Goal: Register for event/course

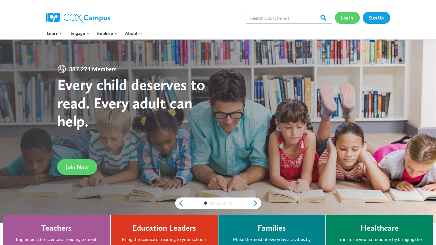
click at [347, 16] on link "Log In" at bounding box center [347, 18] width 25 height 12
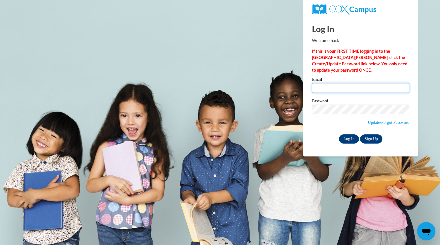
type input "marxmarissa@aasd.k12.wi.us"
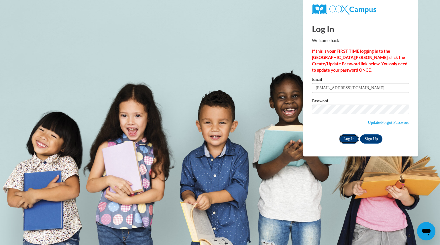
click at [353, 138] on input "Log In" at bounding box center [349, 138] width 20 height 9
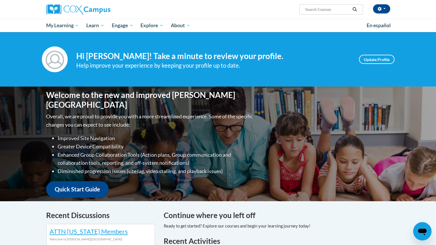
click at [322, 11] on input "Search..." at bounding box center [327, 9] width 46 height 7
type input "systematic"
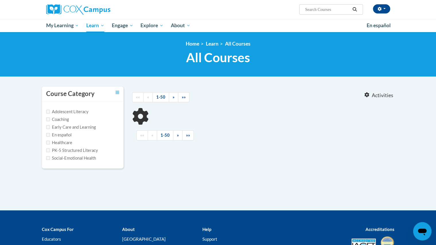
type input "systematic"
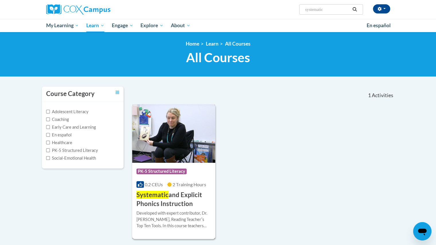
click at [174, 197] on h3 "Systematic and Explicit Phonics Instruction" at bounding box center [173, 200] width 75 height 18
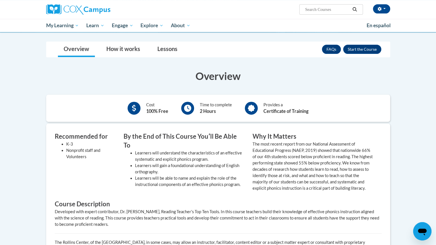
scroll to position [97, 0]
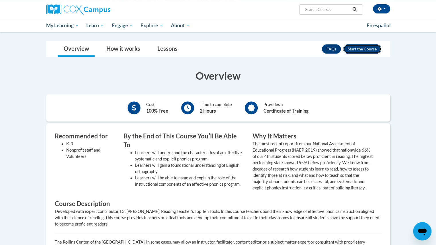
click at [360, 48] on button "Enroll" at bounding box center [362, 48] width 38 height 9
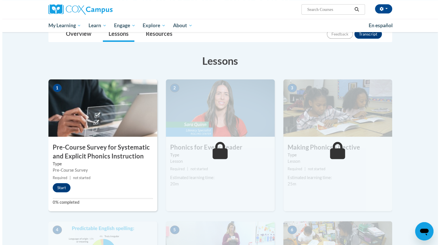
scroll to position [70, 0]
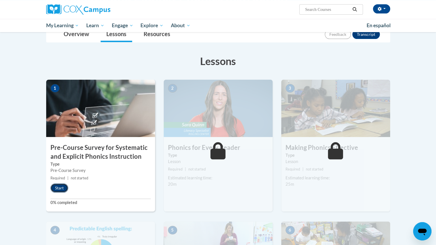
click at [60, 189] on button "Start" at bounding box center [59, 187] width 18 height 9
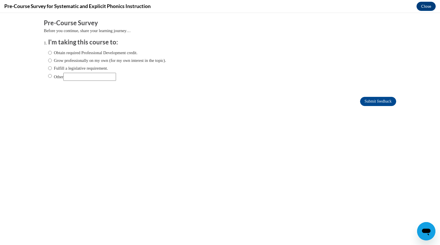
scroll to position [0, 0]
click at [425, 7] on button "Close" at bounding box center [426, 6] width 19 height 9
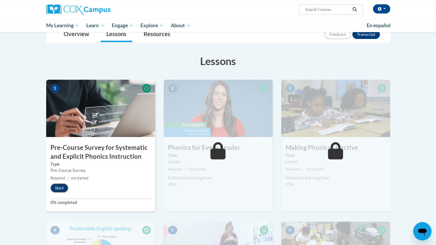
click at [63, 188] on button "Start" at bounding box center [59, 187] width 18 height 9
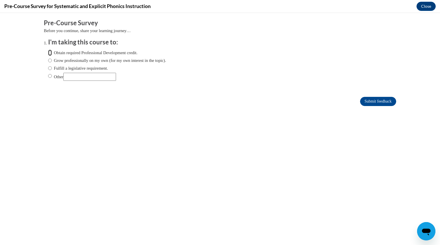
click at [48, 54] on input "Obtain required Professional Development credit." at bounding box center [50, 53] width 4 height 6
radio input "true"
click at [366, 107] on form "Pre-Course Survey Before you continue, share your learning journey… I'm taking …" at bounding box center [220, 65] width 352 height 93
click at [364, 100] on input "Submit feedback" at bounding box center [378, 101] width 36 height 9
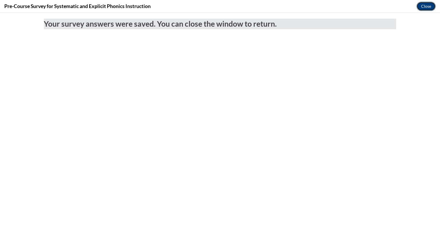
click at [425, 6] on button "Close" at bounding box center [426, 6] width 19 height 9
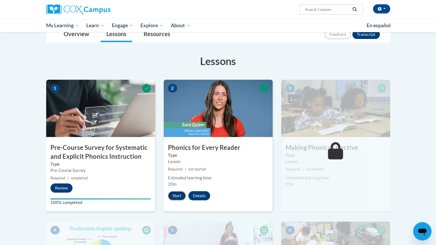
click at [173, 195] on button "Start" at bounding box center [177, 195] width 18 height 9
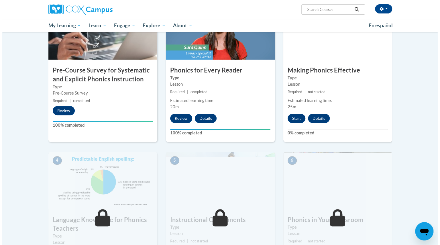
scroll to position [148, 0]
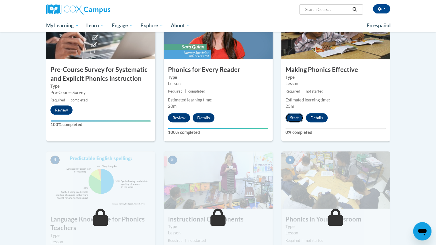
click at [294, 115] on button "Start" at bounding box center [294, 117] width 18 height 9
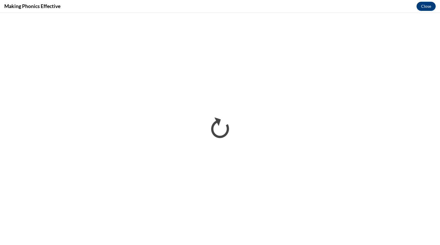
scroll to position [0, 0]
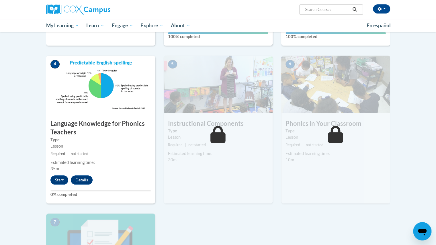
scroll to position [244, 0]
